Goal: Task Accomplishment & Management: Use online tool/utility

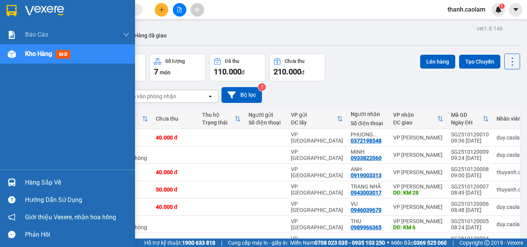
click at [12, 11] on img at bounding box center [12, 11] width 10 height 12
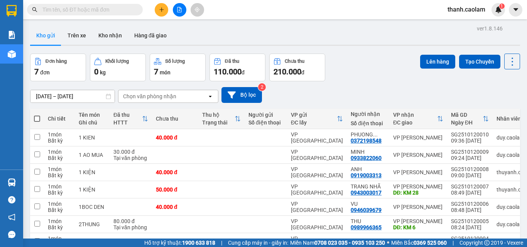
click at [37, 121] on span at bounding box center [37, 119] width 6 height 6
click at [37, 115] on input "checkbox" at bounding box center [37, 115] width 0 height 0
checkbox input "true"
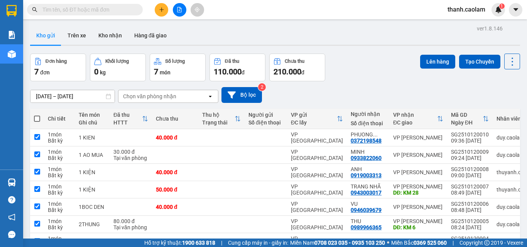
checkbox input "true"
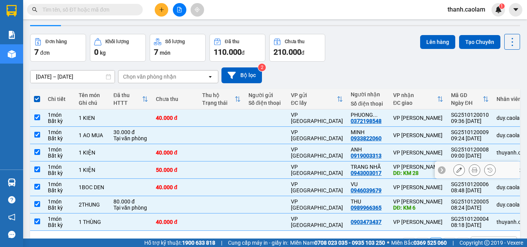
scroll to position [39, 0]
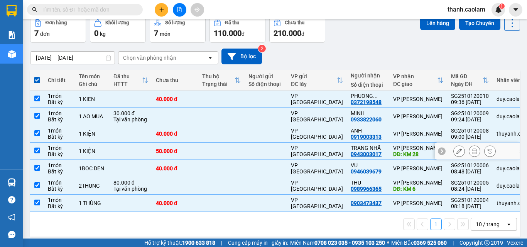
click at [37, 150] on input "checkbox" at bounding box center [37, 151] width 6 height 6
checkbox input "false"
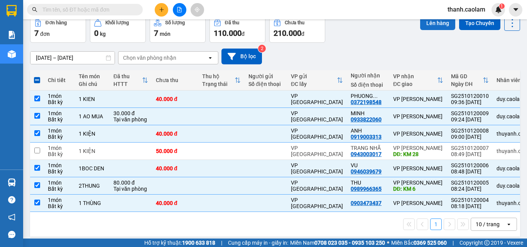
click at [435, 20] on button "Lên hàng" at bounding box center [437, 23] width 35 height 14
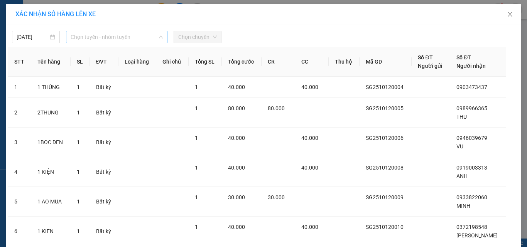
click at [121, 35] on span "Chọn tuyến - nhóm tuyến" at bounding box center [117, 37] width 92 height 12
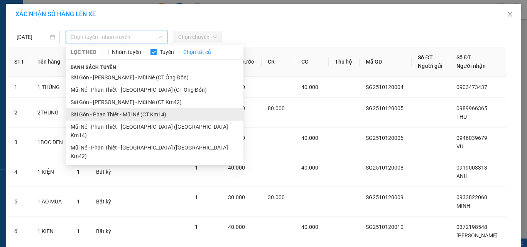
click at [163, 114] on li "Sài Gòn - Phan Thiết - Mũi Né (CT Km14)" at bounding box center [154, 114] width 177 height 12
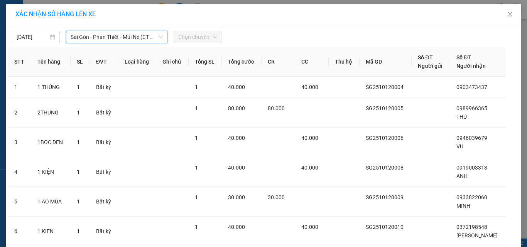
click at [204, 31] on div "Chọn chuyến" at bounding box center [197, 37] width 48 height 12
click at [203, 38] on span "Chọn chuyến" at bounding box center [197, 37] width 39 height 12
click at [190, 39] on span "Chọn chuyến" at bounding box center [197, 37] width 39 height 12
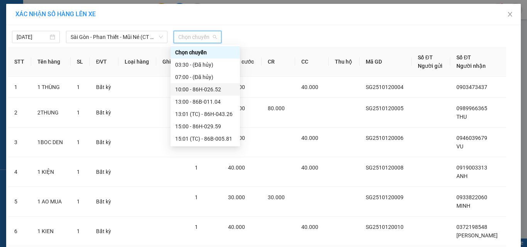
click at [200, 93] on div "10:00 - 86H-026.52" at bounding box center [205, 89] width 60 height 8
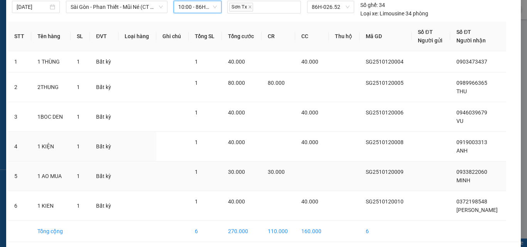
scroll to position [60, 0]
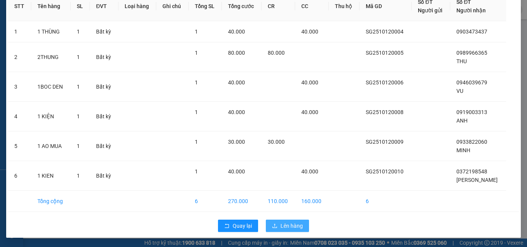
click at [292, 230] on button "Lên hàng" at bounding box center [287, 226] width 43 height 12
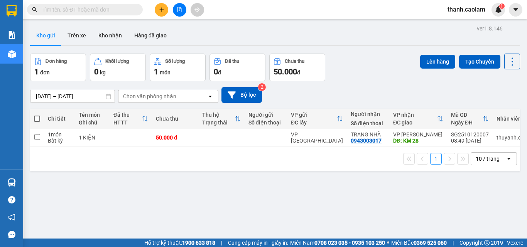
click at [173, 7] on div at bounding box center [179, 9] width 58 height 13
click at [177, 8] on icon "file-add" at bounding box center [179, 9] width 5 height 5
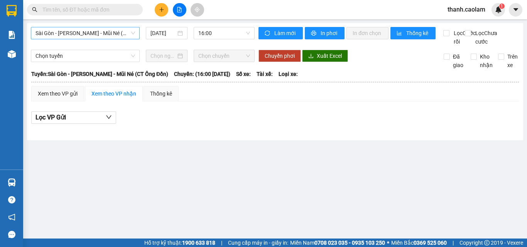
click at [113, 34] on span "Sài Gòn - [PERSON_NAME] - Mũi Né (CT Ông Đồn)" at bounding box center [84, 33] width 99 height 12
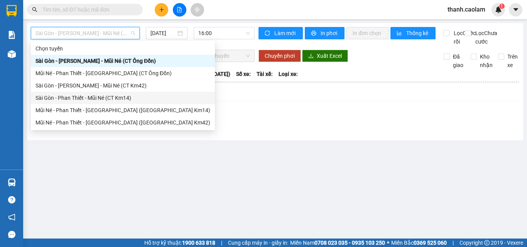
click at [104, 97] on div "Sài Gòn - Phan Thiết - Mũi Né (CT Km14)" at bounding box center [122, 98] width 175 height 8
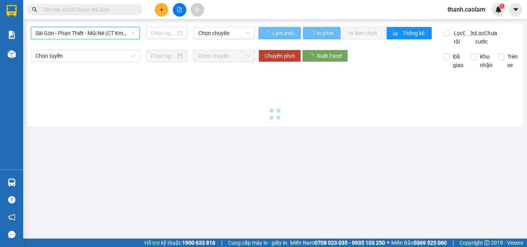
type input "[DATE]"
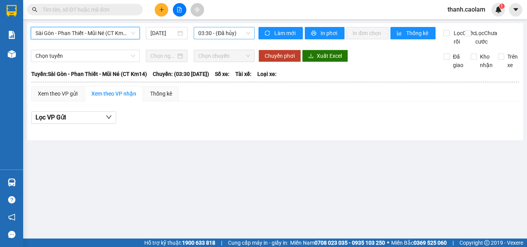
click at [211, 34] on span "03:30 - (Đã hủy)" at bounding box center [224, 33] width 52 height 12
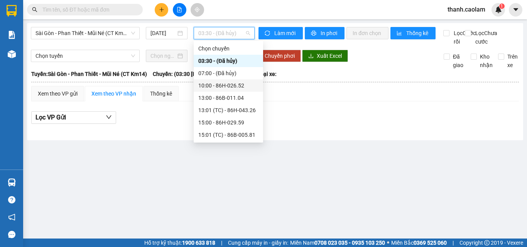
click at [234, 80] on div "10:00 - 86H-026.52" at bounding box center [228, 85] width 69 height 12
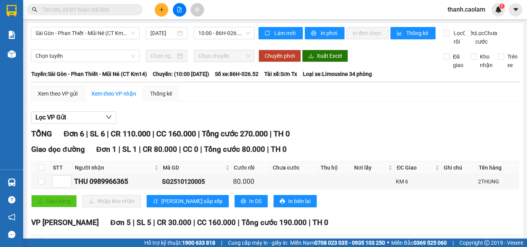
click at [328, 40] on div "Làm mới In phơi In đơn chọn Thống kê" at bounding box center [350, 36] width 185 height 19
click at [331, 34] on span "In phơi" at bounding box center [329, 33] width 18 height 8
click at [324, 32] on span "In phơi" at bounding box center [329, 33] width 18 height 8
click at [320, 35] on span "In phơi" at bounding box center [329, 33] width 18 height 8
click at [333, 32] on span "In phơi" at bounding box center [329, 33] width 18 height 8
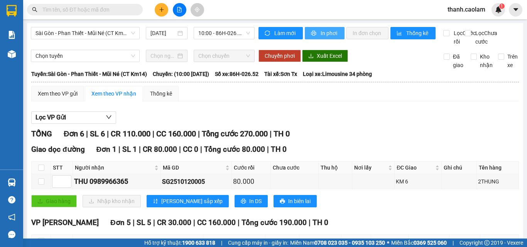
click at [325, 34] on span "In phơi" at bounding box center [329, 33] width 18 height 8
